Goal: Go to known website: Access a specific website the user already knows

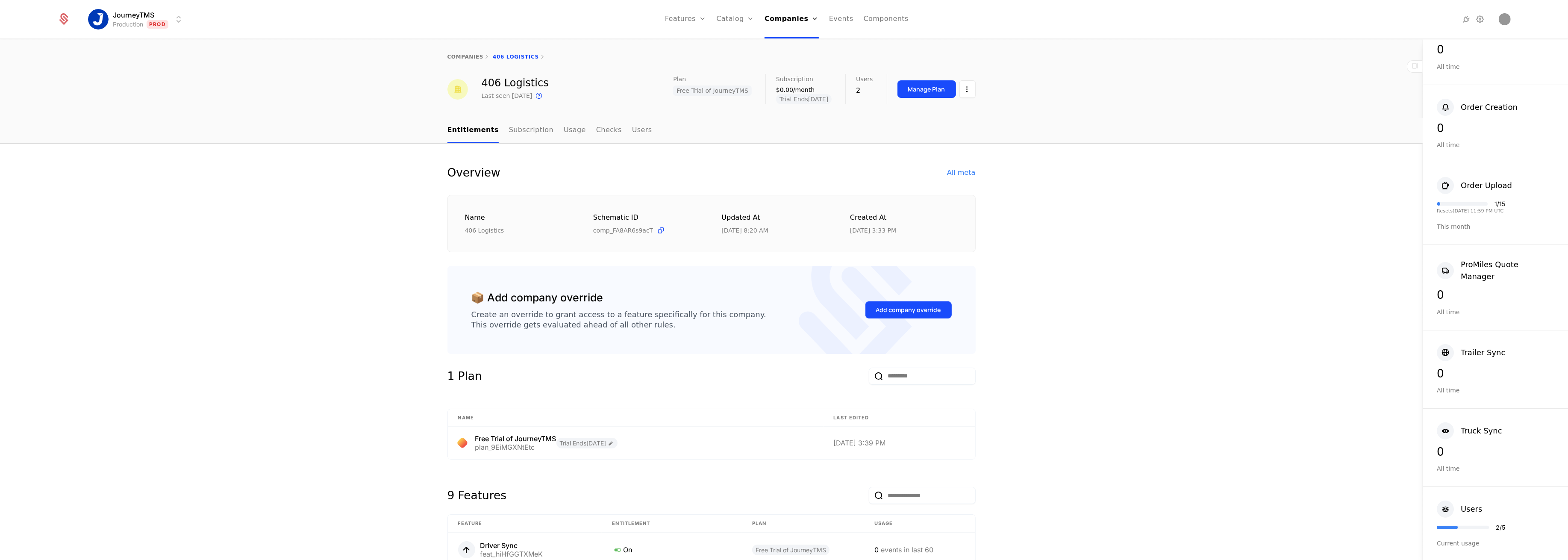
scroll to position [299, 0]
